Goal: Information Seeking & Learning: Learn about a topic

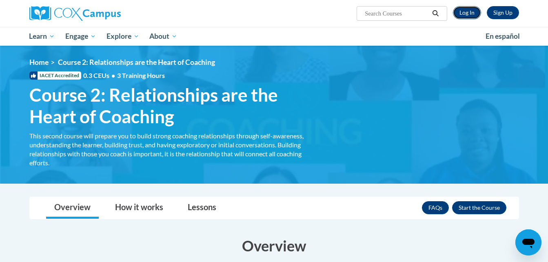
click at [464, 13] on link "Log In" at bounding box center [467, 12] width 28 height 13
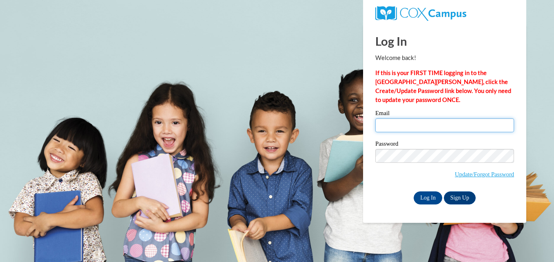
click at [434, 127] on input "Email" at bounding box center [444, 125] width 139 height 14
type input "mhinson77@gmail.com"
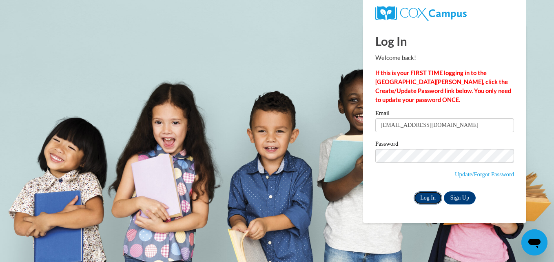
click at [428, 197] on input "Log In" at bounding box center [428, 197] width 29 height 13
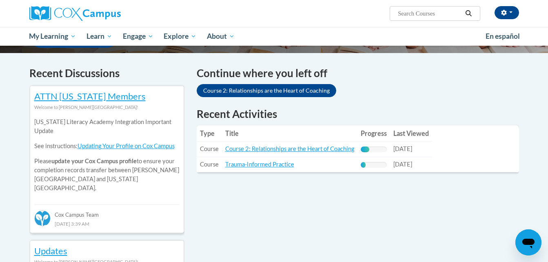
scroll to position [244, 0]
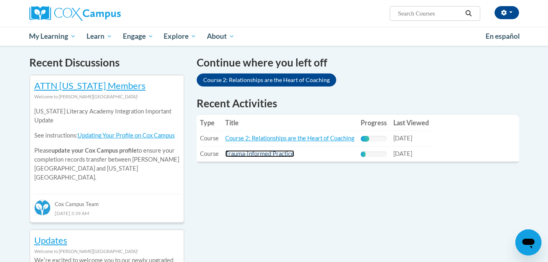
click at [275, 151] on link "Trauma-Informed Practice" at bounding box center [259, 153] width 69 height 7
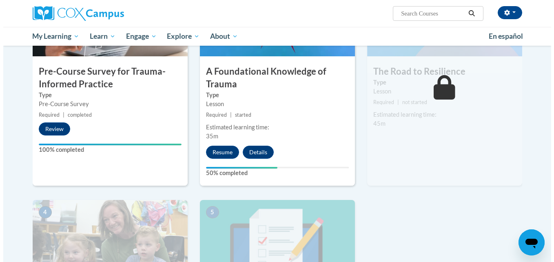
scroll to position [241, 0]
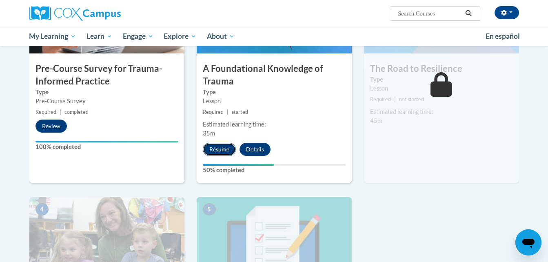
click at [210, 150] on button "Resume" at bounding box center [219, 149] width 33 height 13
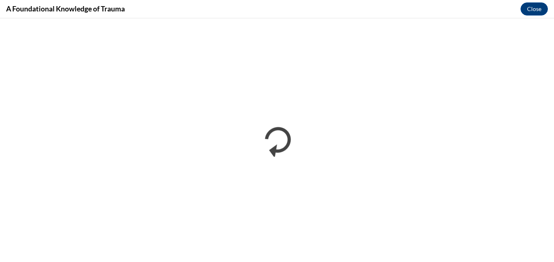
scroll to position [0, 0]
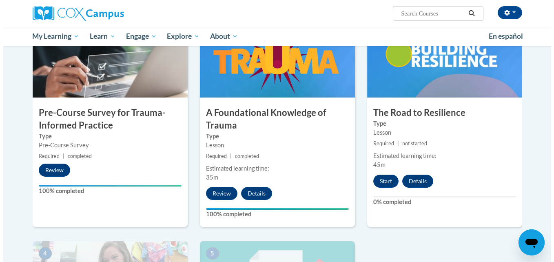
scroll to position [205, 0]
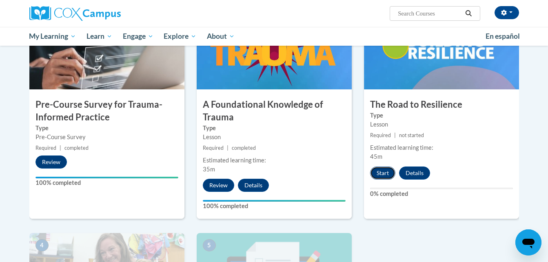
click at [379, 176] on button "Start" at bounding box center [382, 172] width 25 height 13
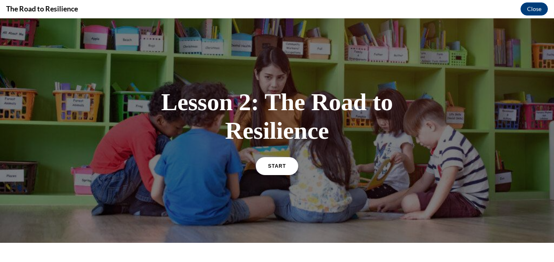
scroll to position [0, 0]
click at [263, 161] on link "START" at bounding box center [277, 165] width 44 height 19
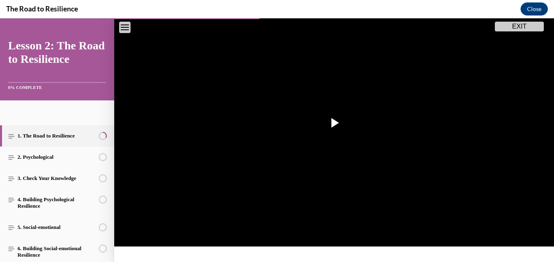
scroll to position [186, 0]
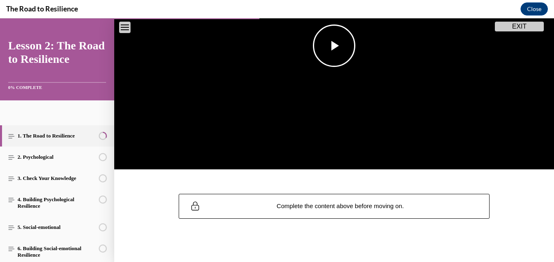
click at [334, 46] on span "Video player" at bounding box center [334, 46] width 0 height 0
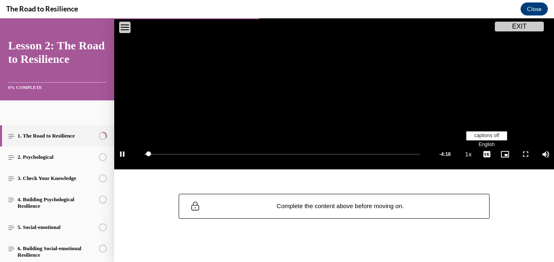
click at [482, 142] on span "English" at bounding box center [487, 145] width 16 height 6
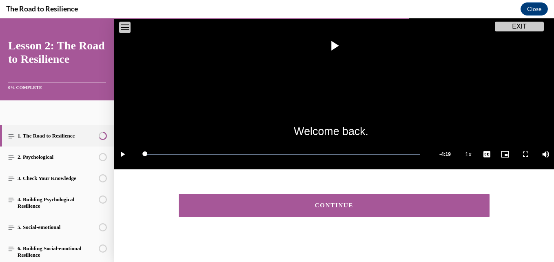
scroll to position [185, 0]
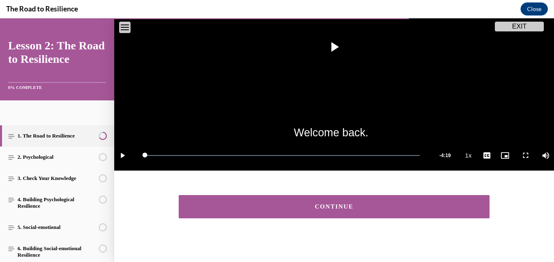
click at [411, 213] on button "CONTINUE" at bounding box center [334, 206] width 311 height 23
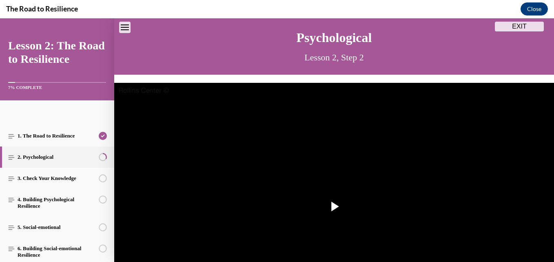
scroll to position [186, 0]
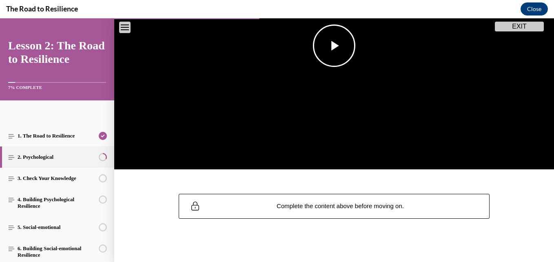
click at [334, 46] on span "Video player" at bounding box center [334, 46] width 0 height 0
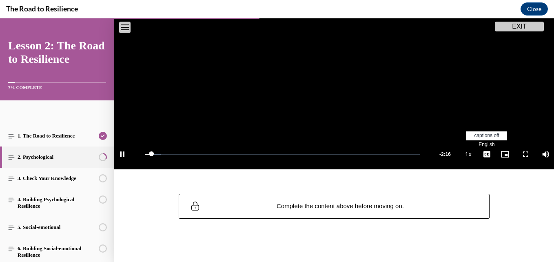
click at [481, 142] on span "English" at bounding box center [487, 145] width 16 height 6
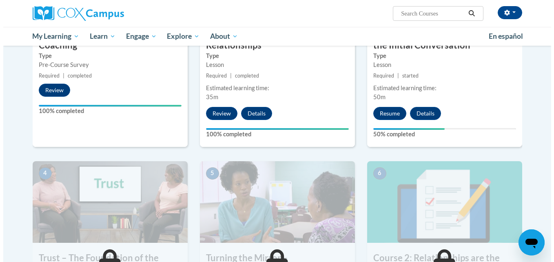
scroll to position [310, 0]
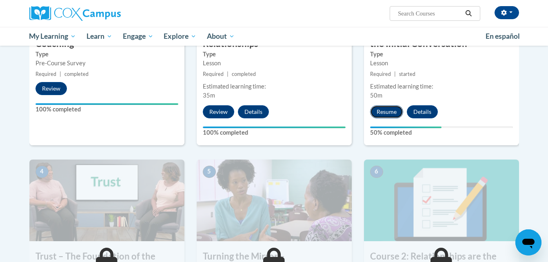
click at [390, 113] on button "Resume" at bounding box center [386, 111] width 33 height 13
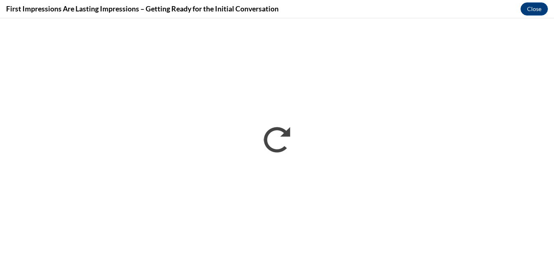
scroll to position [0, 0]
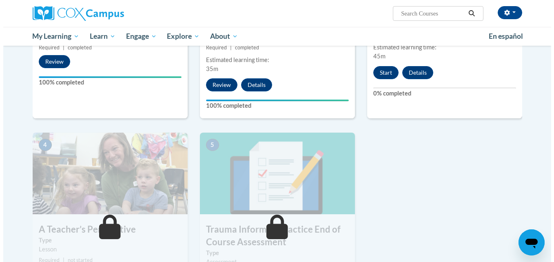
scroll to position [241, 0]
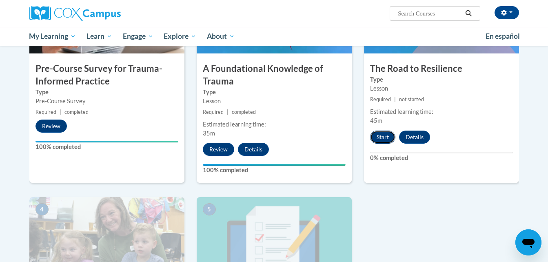
click at [386, 137] on button "Start" at bounding box center [382, 137] width 25 height 13
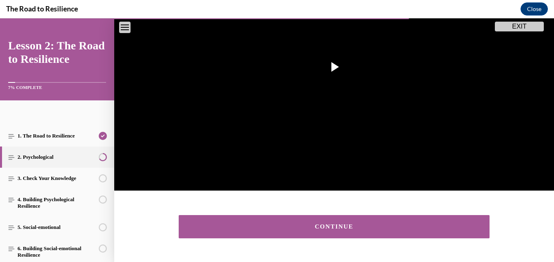
scroll to position [185, 0]
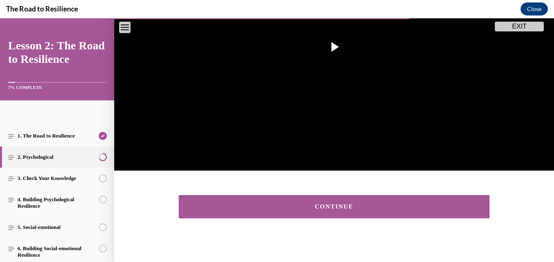
click at [386, 204] on div "CONTINUE" at bounding box center [334, 207] width 286 height 6
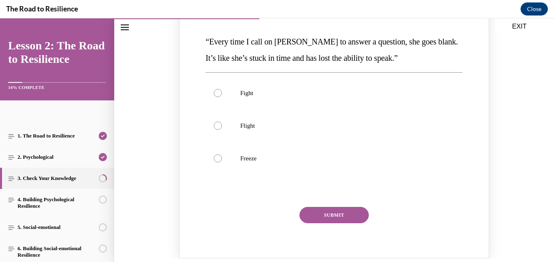
scroll to position [133, 0]
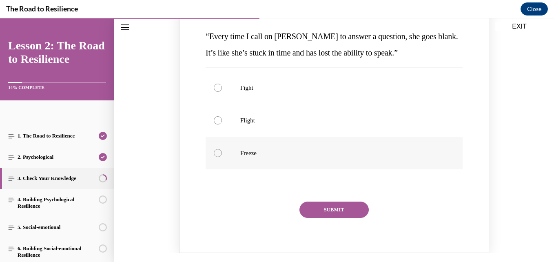
click at [214, 151] on div "Knowledge check: Multiple choice" at bounding box center [218, 153] width 8 height 8
click at [214, 151] on input "Freeze" at bounding box center [218, 153] width 8 height 8
radio input "true"
click at [348, 206] on button "SUBMIT" at bounding box center [333, 210] width 69 height 16
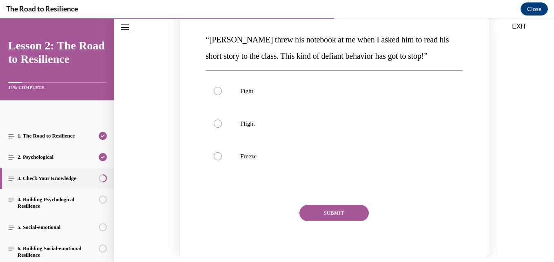
scroll to position [465, 0]
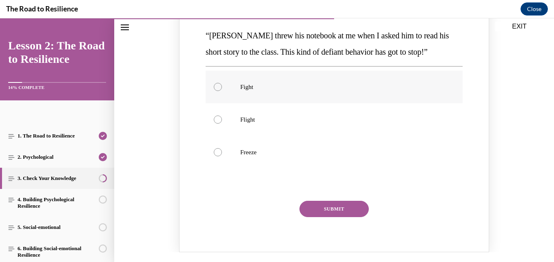
click at [214, 89] on div "Knowledge check: Multiple choice" at bounding box center [218, 87] width 8 height 8
click at [214, 89] on input "Fight" at bounding box center [218, 87] width 8 height 8
radio input "true"
click at [337, 208] on button "SUBMIT" at bounding box center [333, 209] width 69 height 16
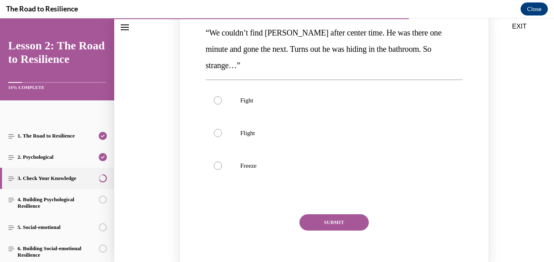
scroll to position [801, 0]
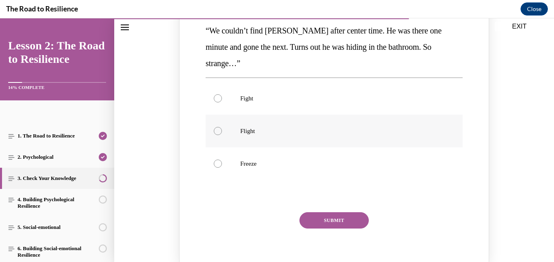
click at [214, 127] on div "Knowledge check: Multiple choice" at bounding box center [218, 131] width 8 height 8
click at [214, 127] on input "Flight" at bounding box center [218, 131] width 8 height 8
radio input "true"
click at [326, 212] on button "SUBMIT" at bounding box center [333, 220] width 69 height 16
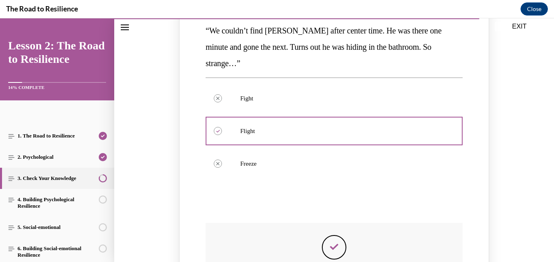
scroll to position [947, 0]
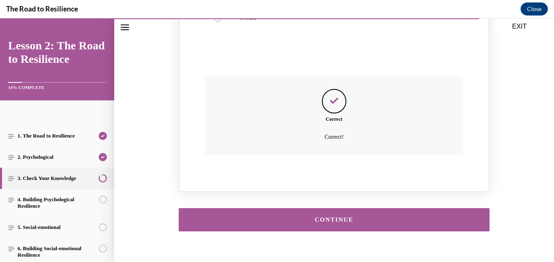
click at [400, 208] on button "CONTINUE" at bounding box center [334, 219] width 311 height 23
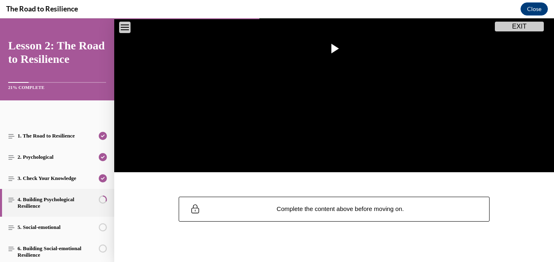
scroll to position [184, 0]
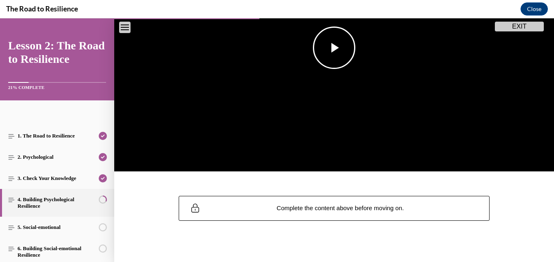
click at [334, 48] on span "Video player" at bounding box center [334, 48] width 0 height 0
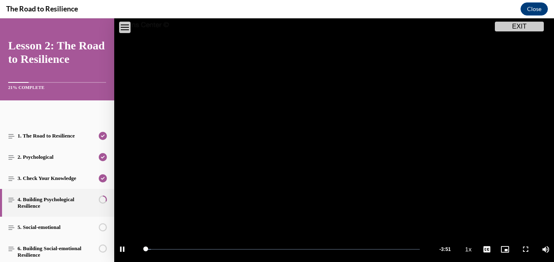
scroll to position [186, 0]
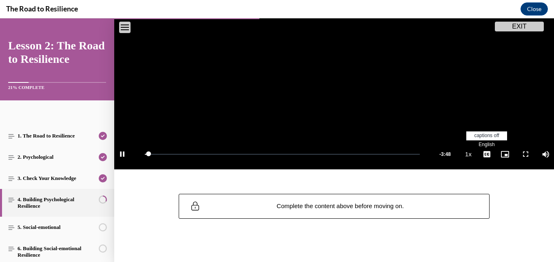
click at [479, 142] on span "English" at bounding box center [487, 145] width 16 height 6
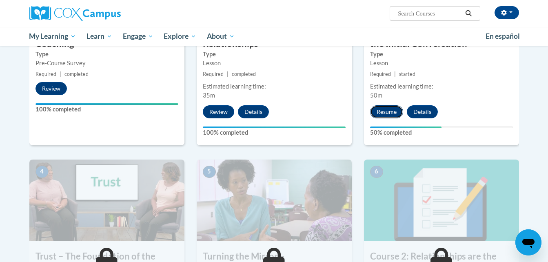
click at [394, 114] on button "Resume" at bounding box center [386, 111] width 33 height 13
